Goal: Task Accomplishment & Management: Manage account settings

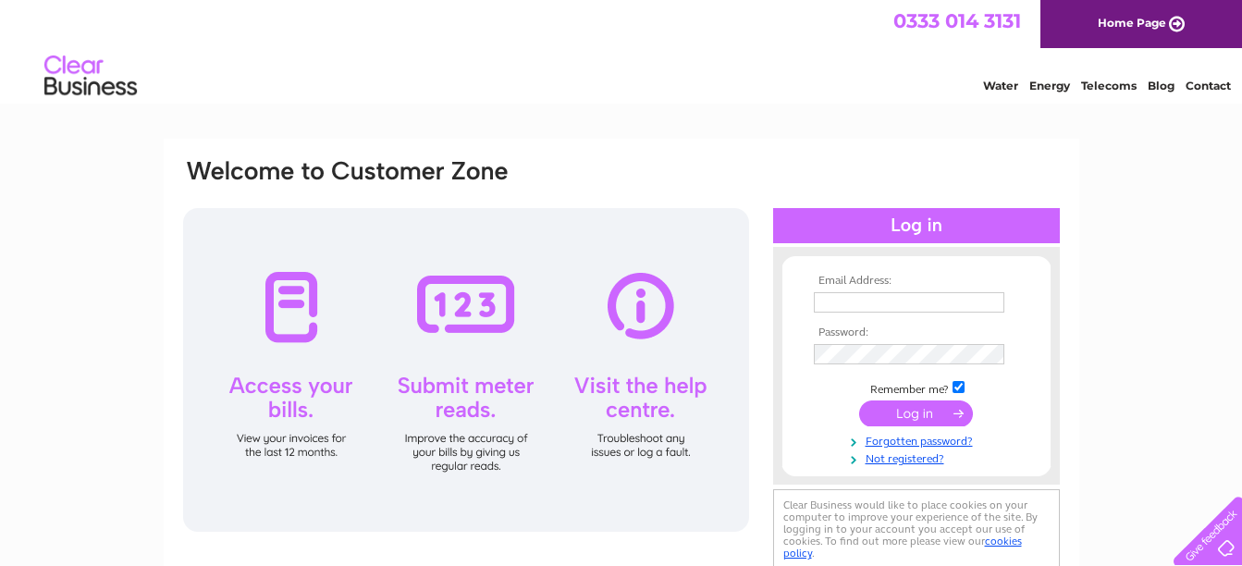
type input "info@solarenergyscotlandltd.com"
click at [944, 412] on input "submit" at bounding box center [916, 414] width 114 height 26
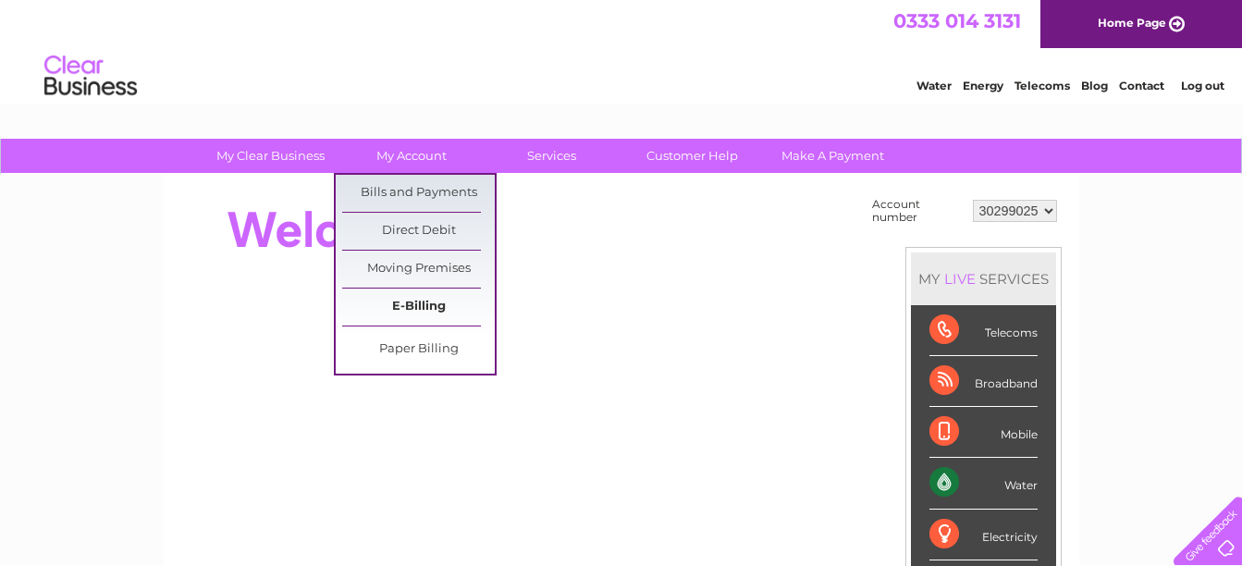
click at [429, 303] on link "E-Billing" at bounding box center [418, 307] width 153 height 37
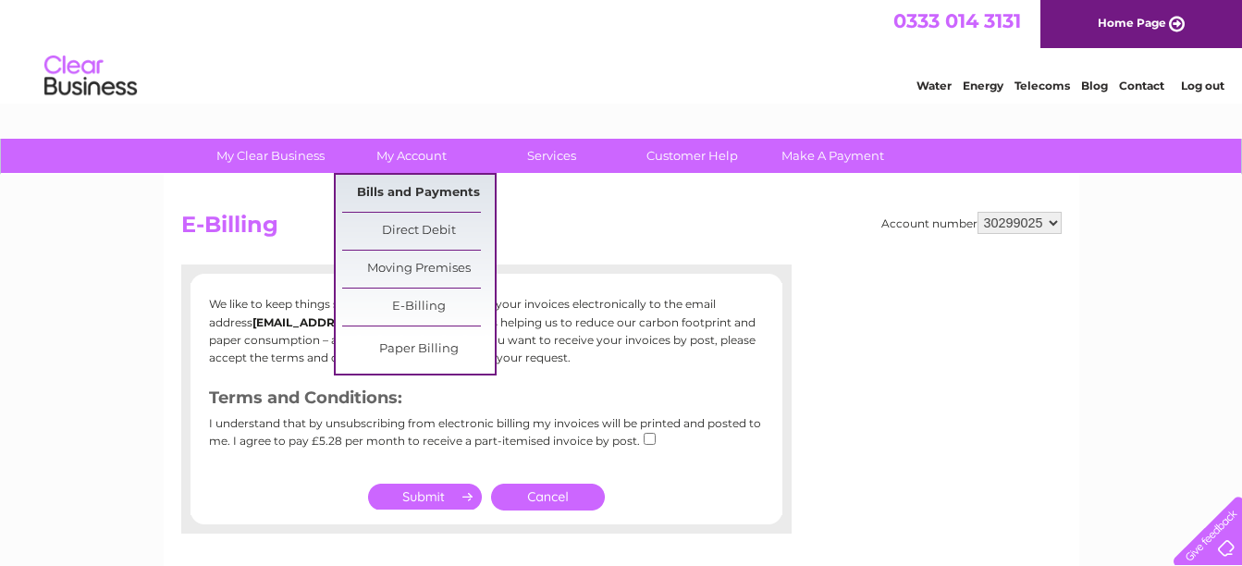
click at [427, 191] on link "Bills and Payments" at bounding box center [418, 193] width 153 height 37
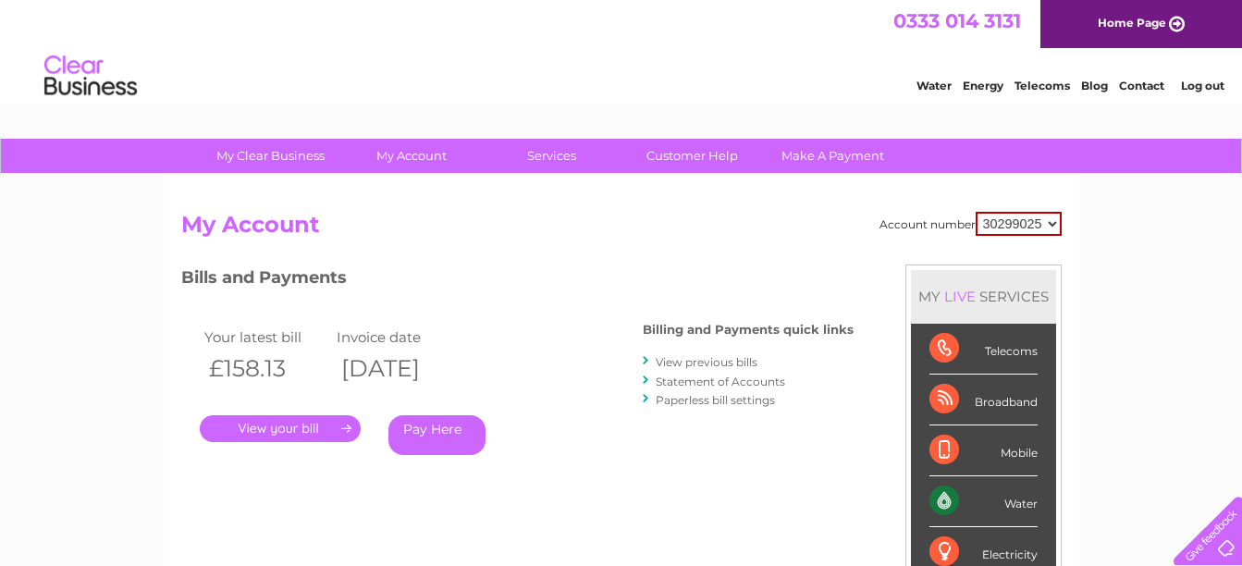
click at [281, 433] on link "." at bounding box center [280, 428] width 161 height 27
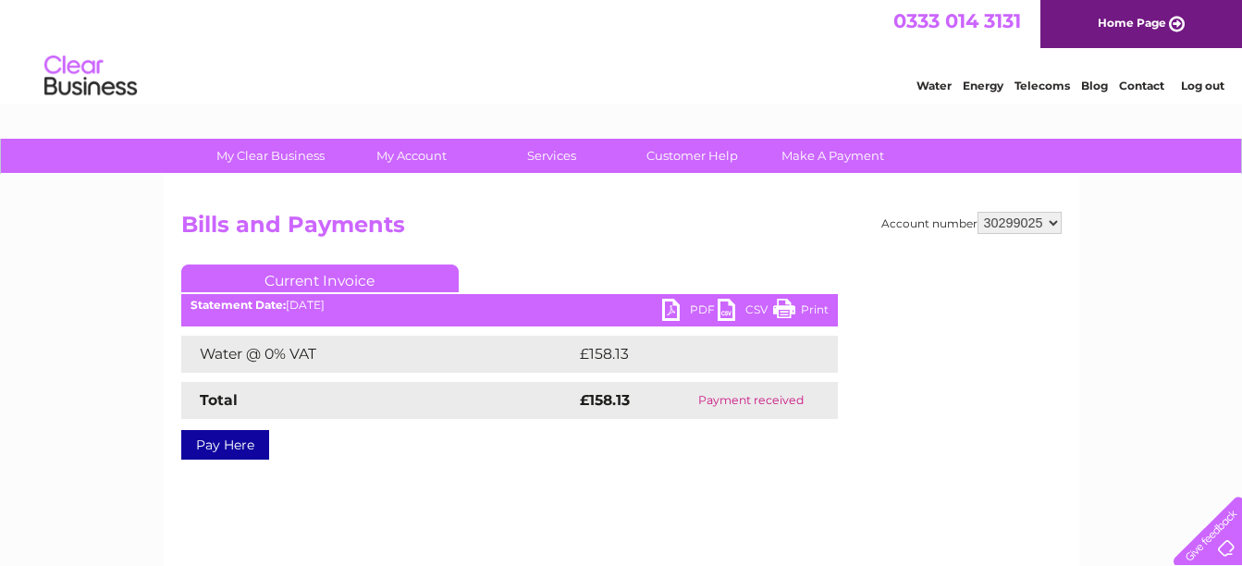
click at [685, 306] on link "PDF" at bounding box center [690, 312] width 56 height 27
